Goal: Information Seeking & Learning: Find specific fact

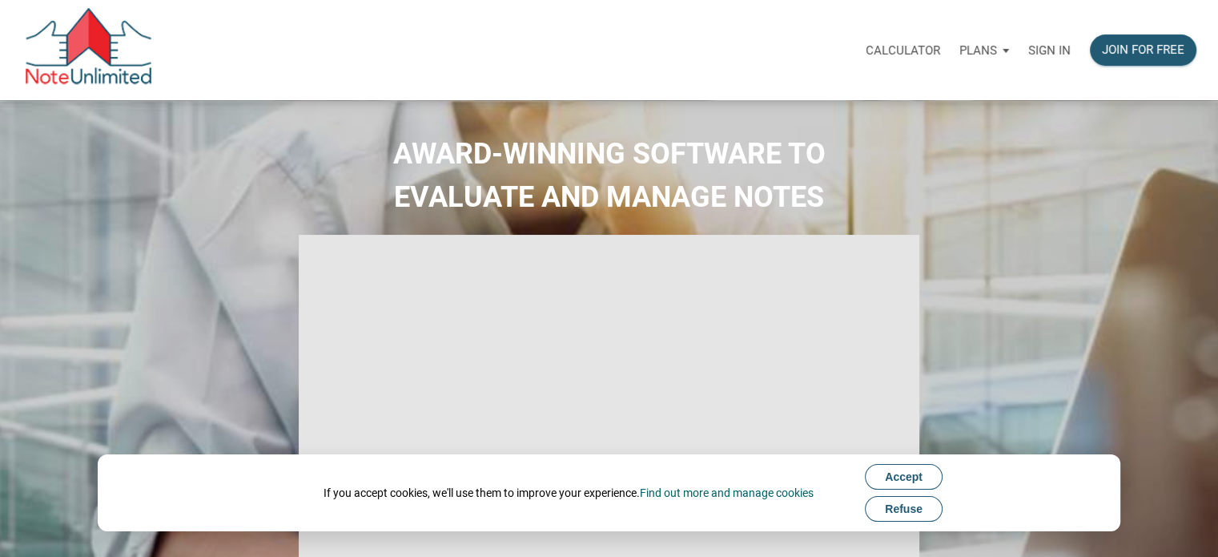
click at [1037, 50] on p "Sign in" at bounding box center [1050, 50] width 42 height 14
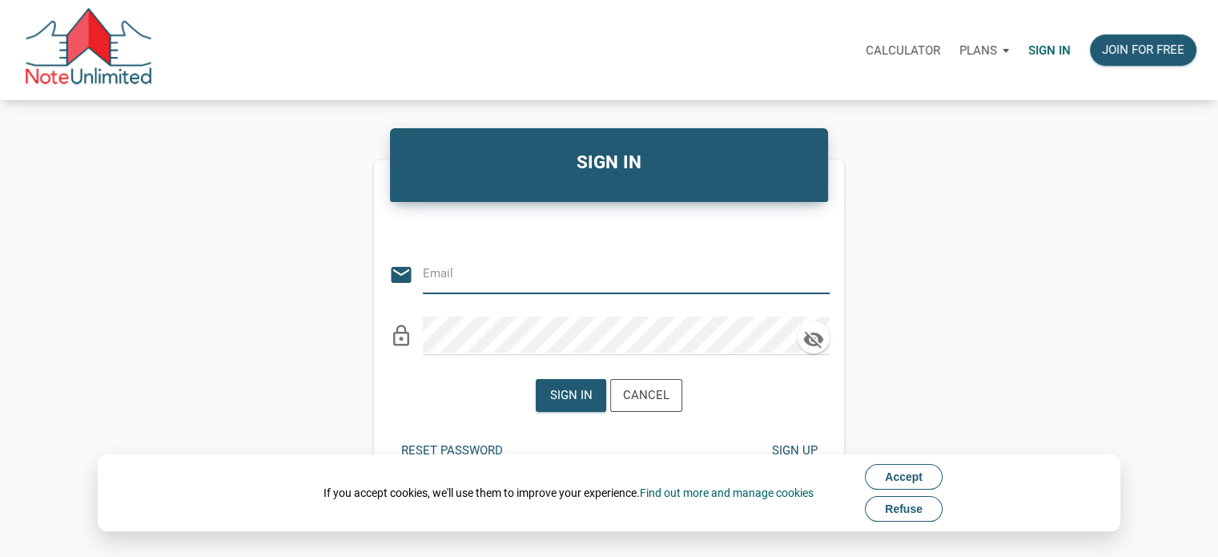
type input "[PERSON_NAME][EMAIL_ADDRESS][DOMAIN_NAME]"
click at [563, 399] on div "Sign in" at bounding box center [571, 395] width 42 height 18
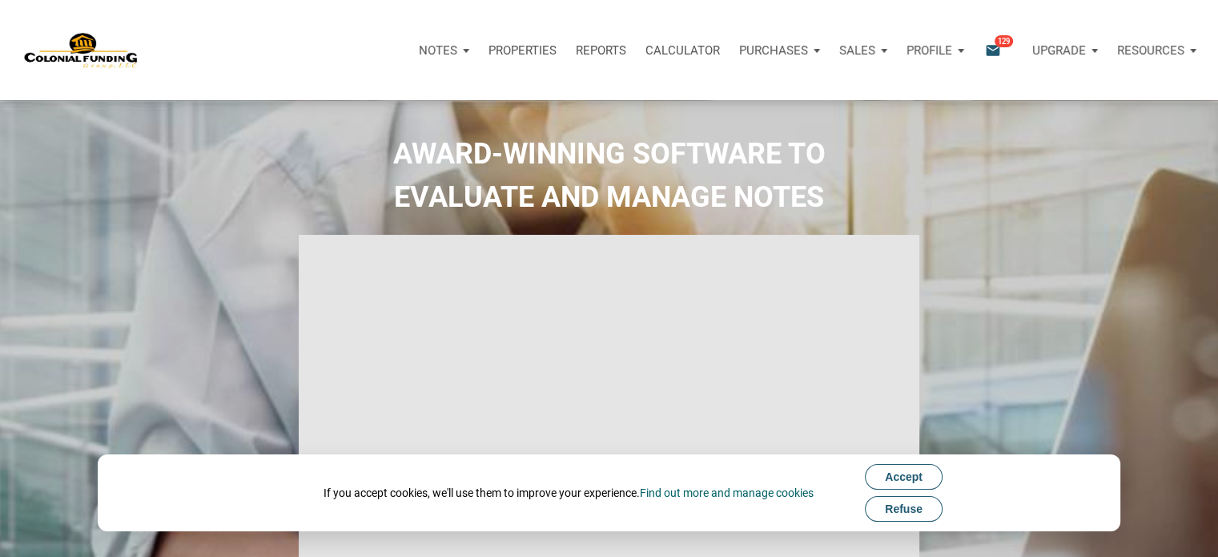
type input "Introduction to new features"
select select
click at [1011, 31] on div "Notifications email 129" at bounding box center [998, 50] width 50 height 48
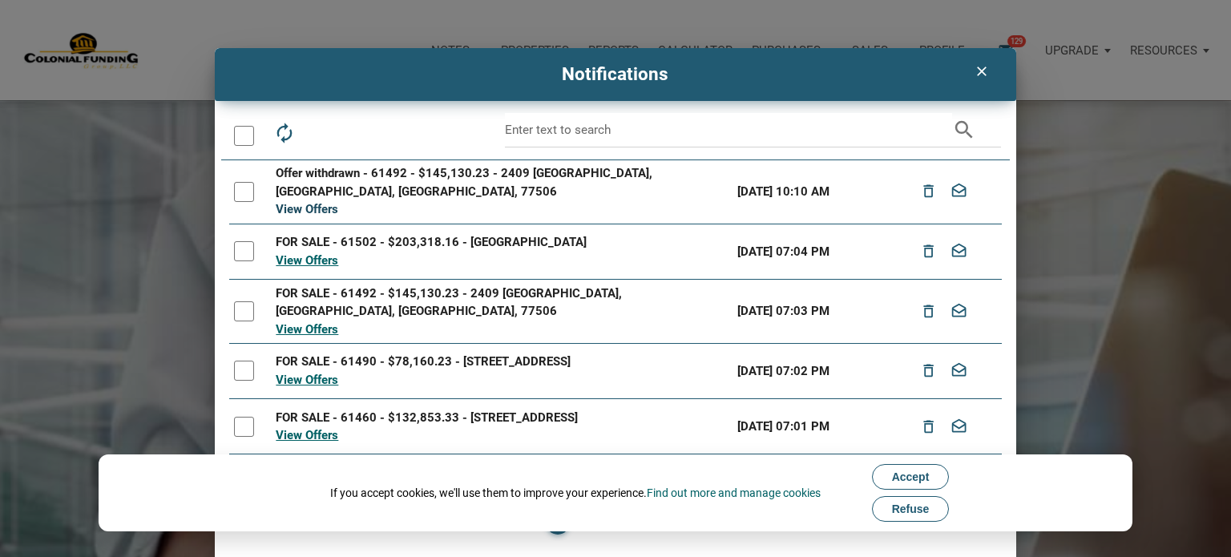
click at [307, 202] on link "View Offers" at bounding box center [307, 209] width 62 height 14
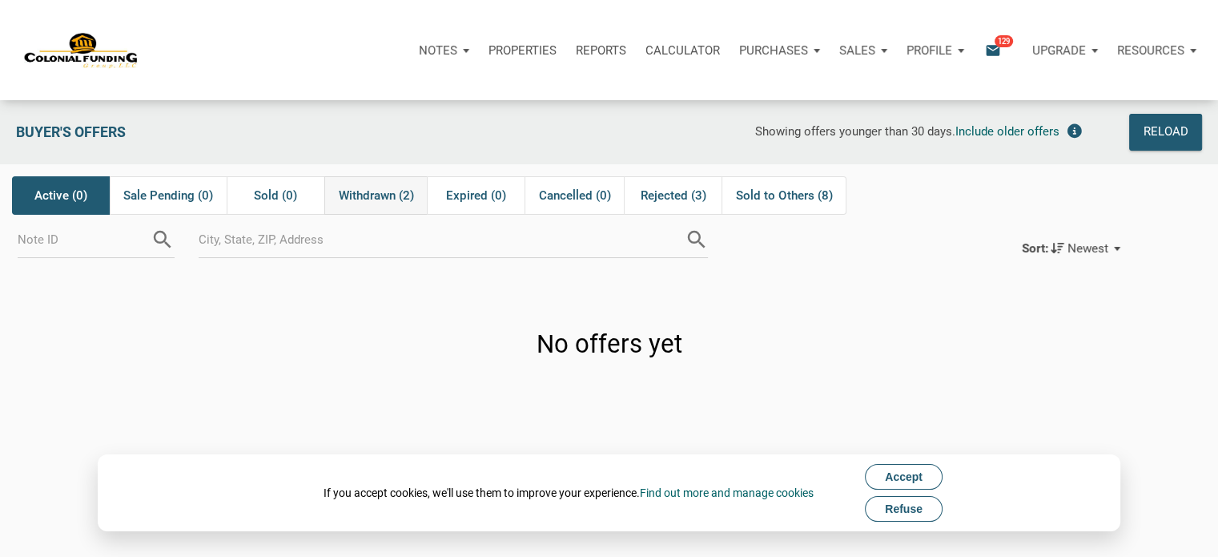
click at [394, 197] on span "Withdrawn (2)" at bounding box center [376, 195] width 75 height 19
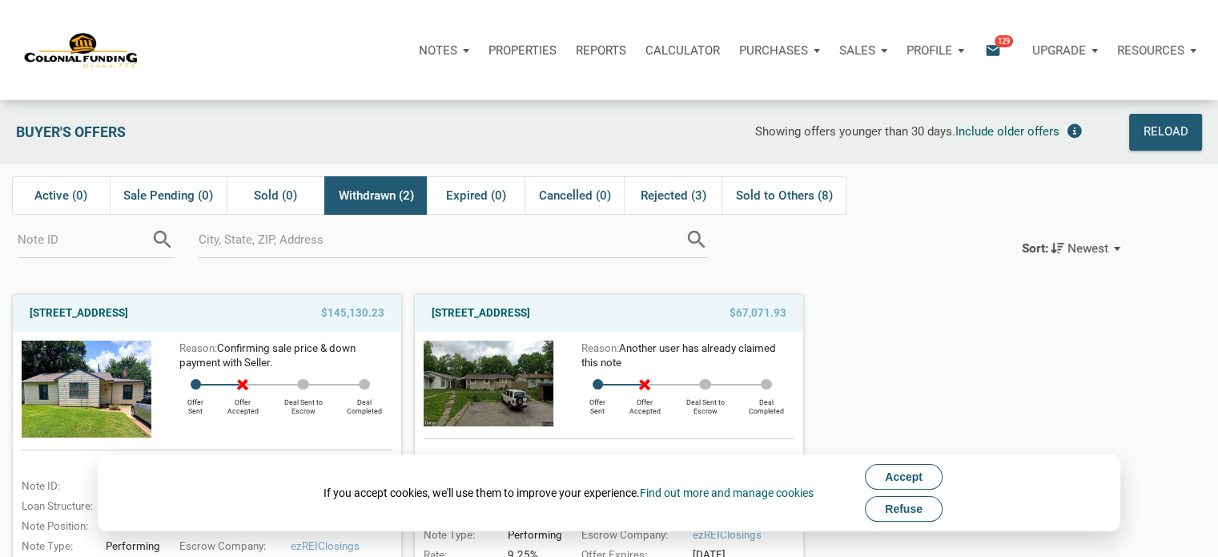
click at [929, 513] on button "Refuse" at bounding box center [904, 509] width 78 height 26
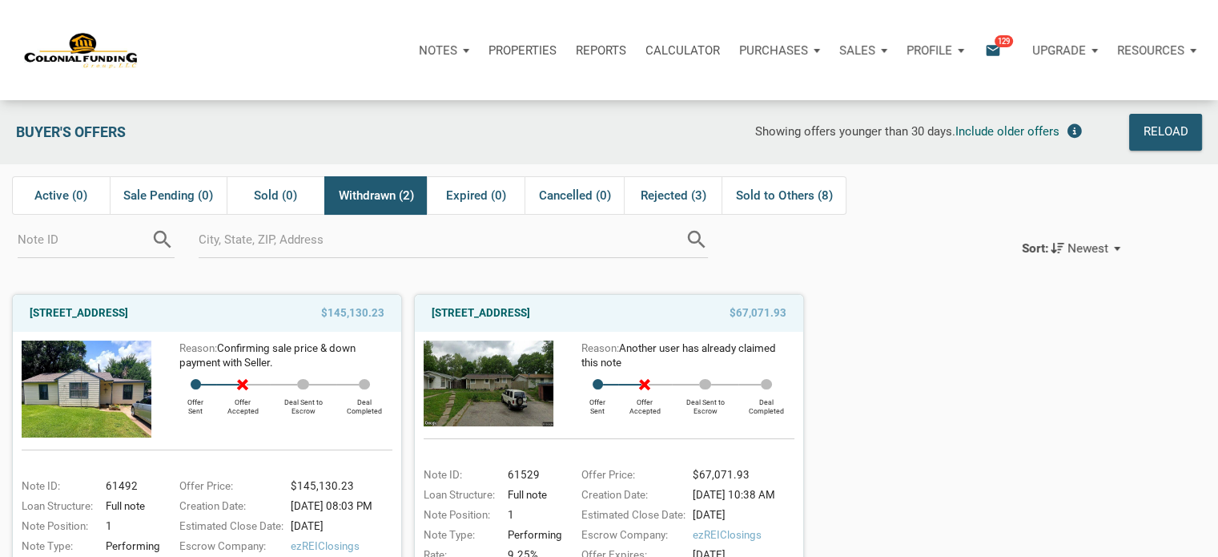
click at [160, 371] on div "Reason: Confirming sale price & down payment with Seller." at bounding box center [271, 355] width 241 height 30
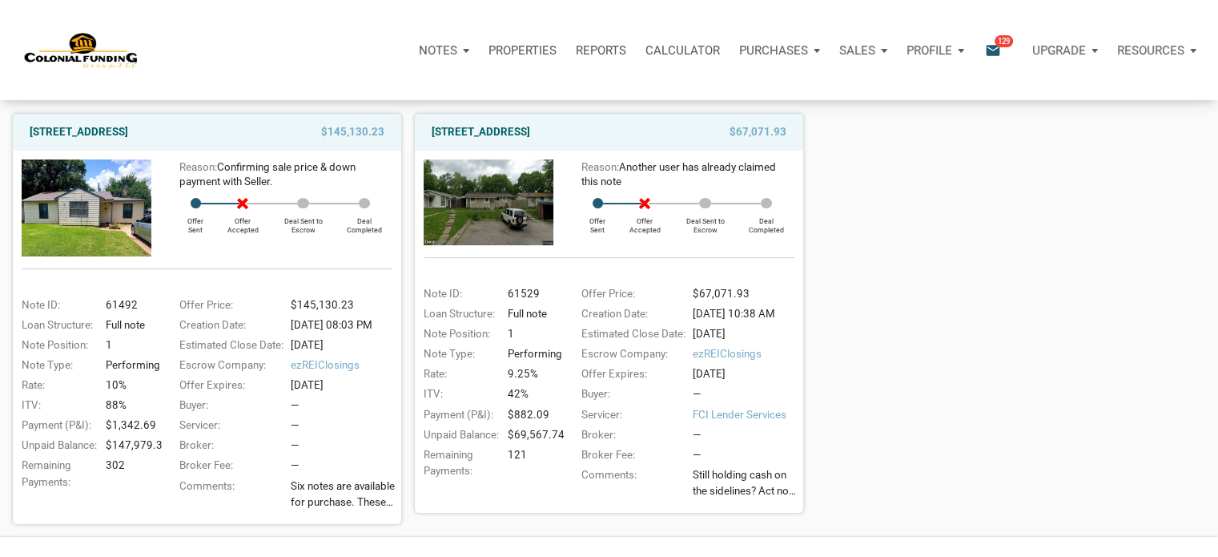
scroll to position [53, 0]
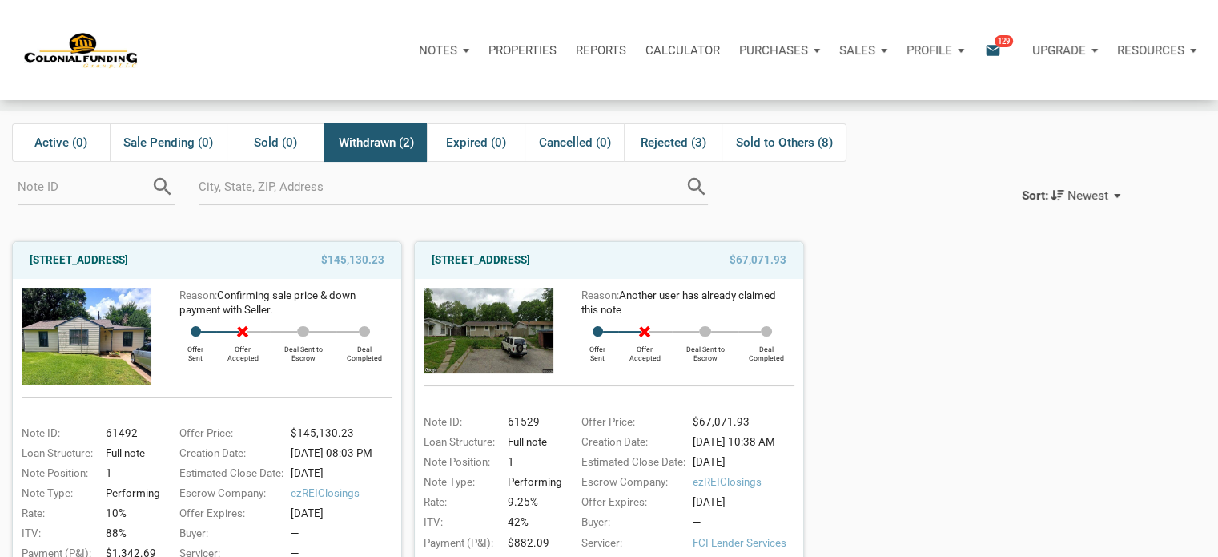
drag, startPoint x: 239, startPoint y: 268, endPoint x: 18, endPoint y: 251, distance: 221.8
click at [18, 251] on div "[STREET_ADDRESS] $145,130.23" at bounding box center [207, 260] width 389 height 37
copy link "[STREET_ADDRESS]"
